Goal: Find specific page/section: Find specific page/section

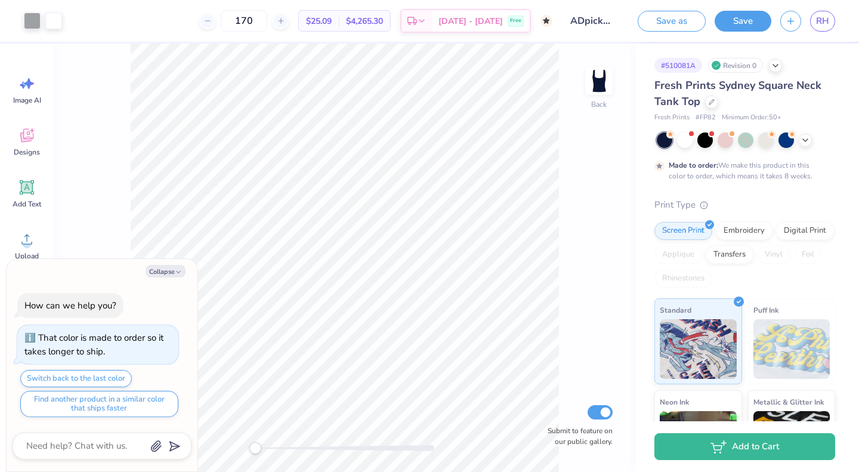
click at [154, 272] on button "Collapse" at bounding box center [166, 271] width 40 height 13
type textarea "x"
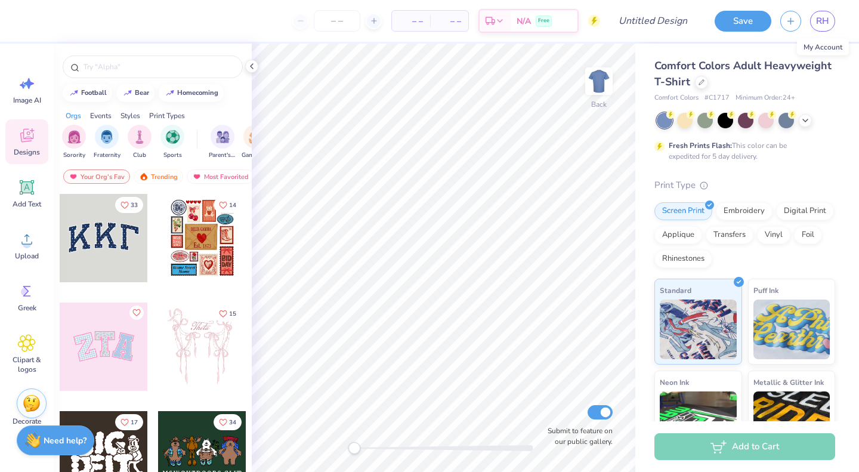
click at [821, 23] on span "RH" at bounding box center [822, 21] width 13 height 14
click at [828, 24] on span "RH" at bounding box center [822, 21] width 13 height 14
click at [825, 26] on span "RH" at bounding box center [822, 21] width 13 height 14
